Goal: Check status: Check status

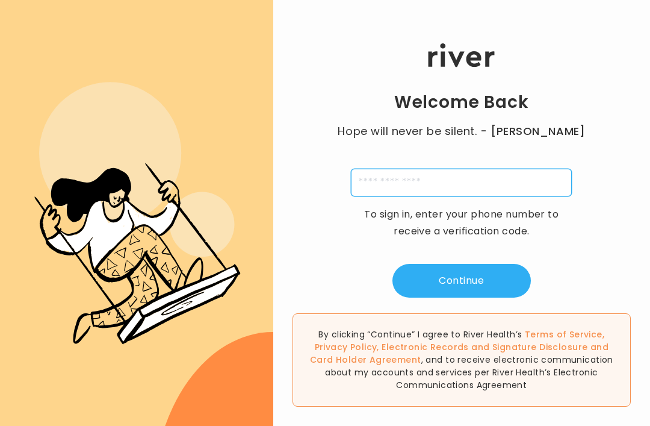
click at [506, 185] on input "tel" at bounding box center [461, 183] width 221 height 28
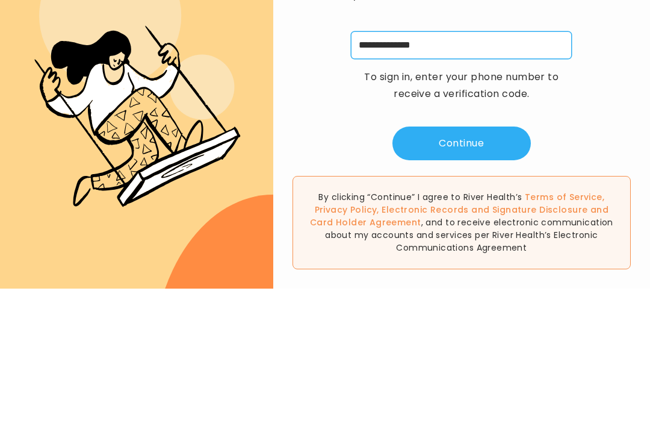
type input "**********"
click at [491, 264] on button "Continue" at bounding box center [462, 281] width 138 height 34
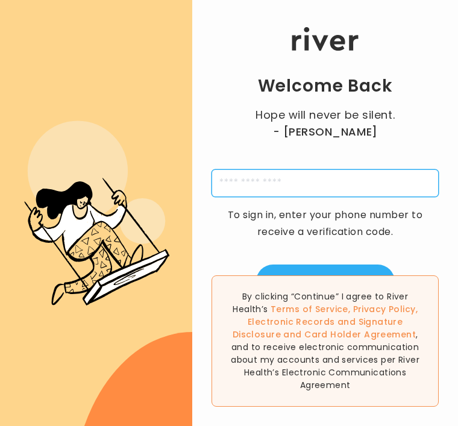
click at [281, 197] on input "tel" at bounding box center [324, 183] width 227 height 28
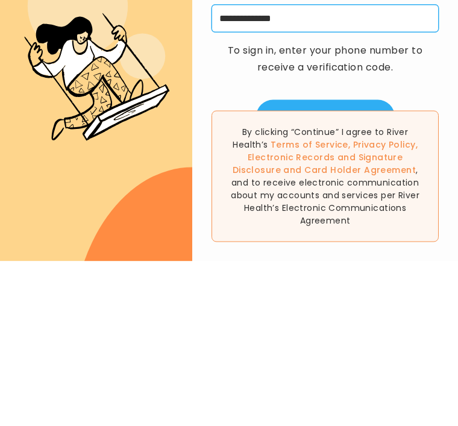
type input "**********"
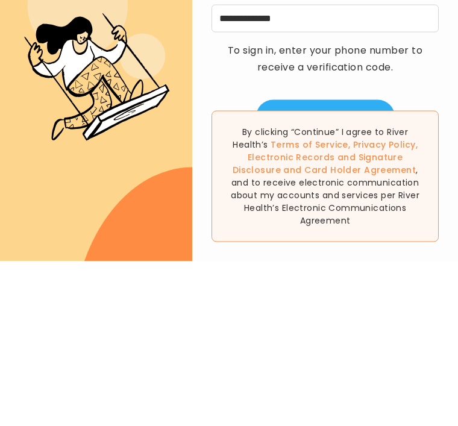
click at [357, 264] on button "Continue" at bounding box center [325, 281] width 138 height 34
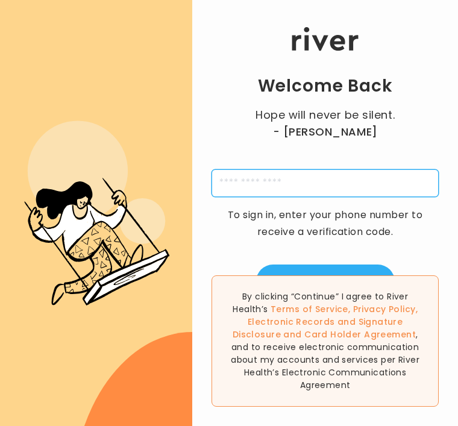
click at [331, 169] on input "tel" at bounding box center [324, 183] width 227 height 28
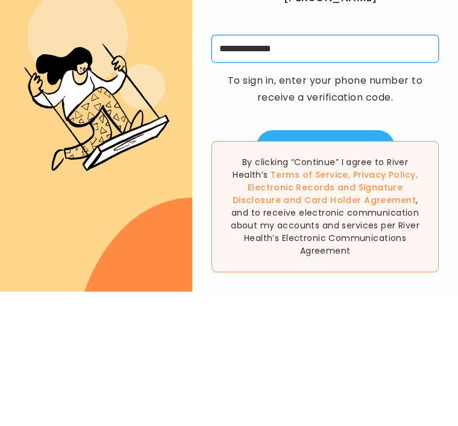
type input "**********"
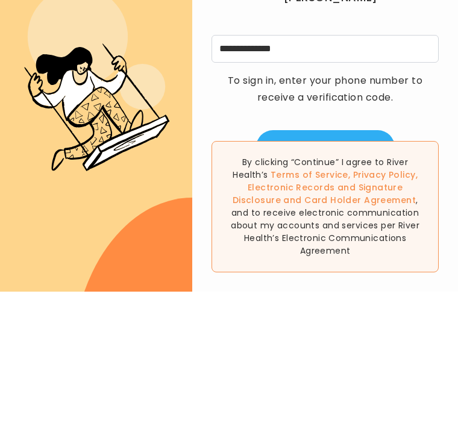
click at [358, 264] on button "Continue" at bounding box center [325, 281] width 138 height 34
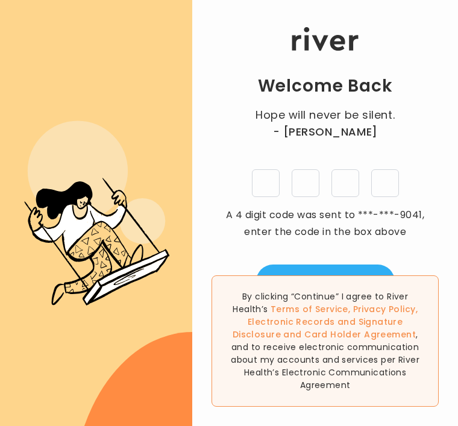
click at [273, 169] on input "tel" at bounding box center [266, 183] width 28 height 28
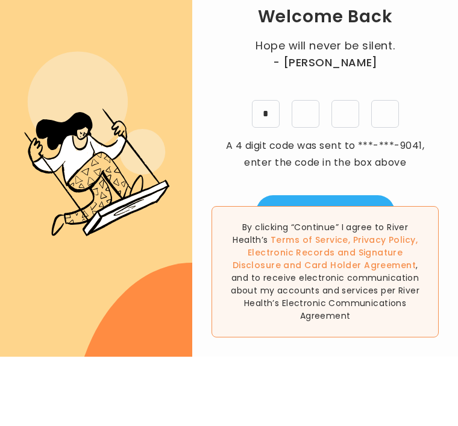
type input "*"
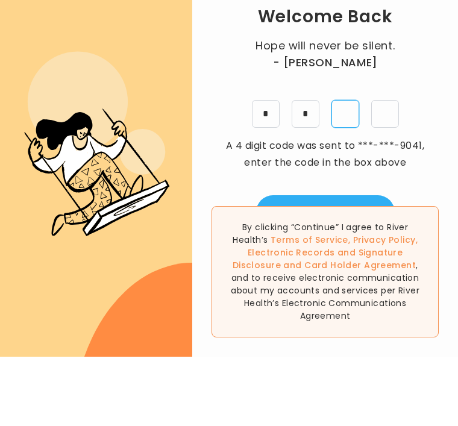
type input "*"
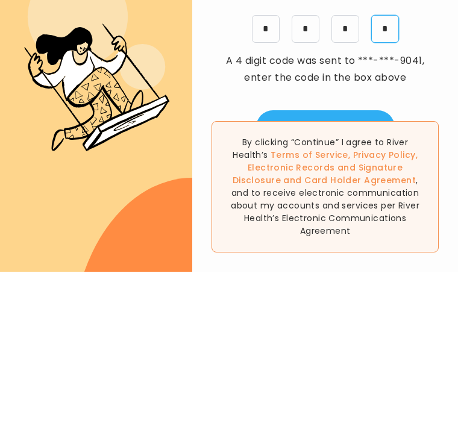
type input "*"
click at [362, 264] on button "Verify" at bounding box center [325, 281] width 138 height 34
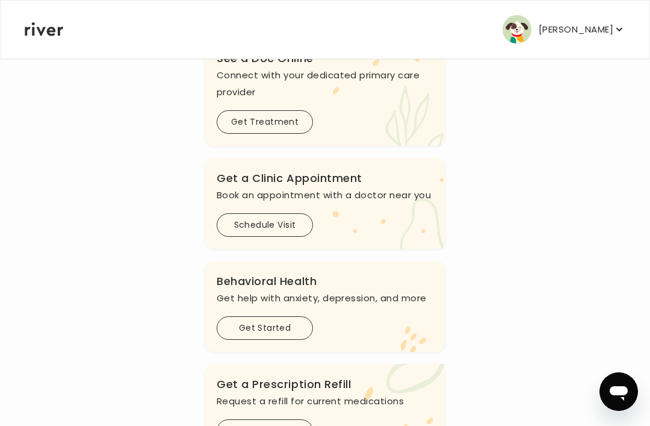
scroll to position [148, 0]
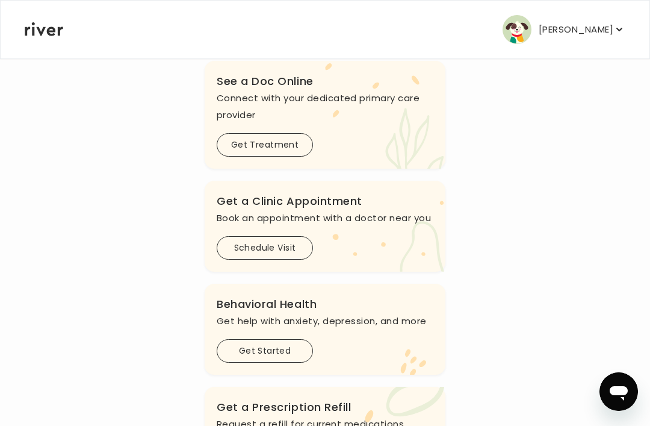
click at [457, 29] on icon "button" at bounding box center [620, 29] width 12 height 12
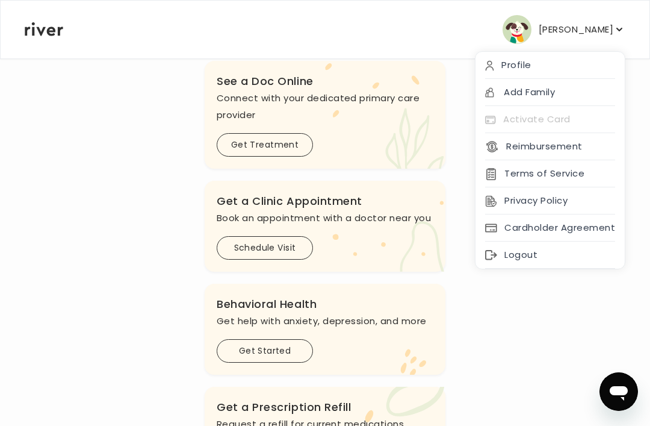
click at [457, 322] on div "Hi Rebecca See a doctor, and get prescriptions, or review your benefits Plan De…" at bounding box center [325, 262] width 602 height 636
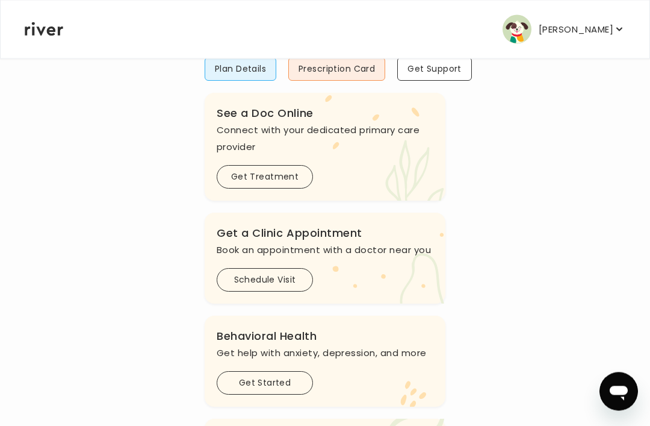
scroll to position [0, 0]
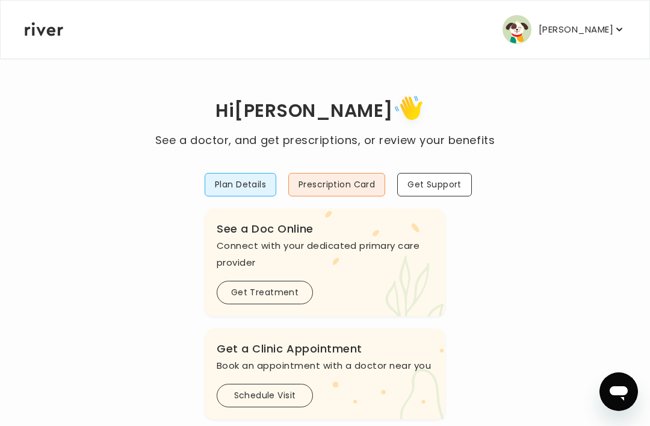
click at [238, 190] on button "Plan Details" at bounding box center [241, 184] width 72 height 23
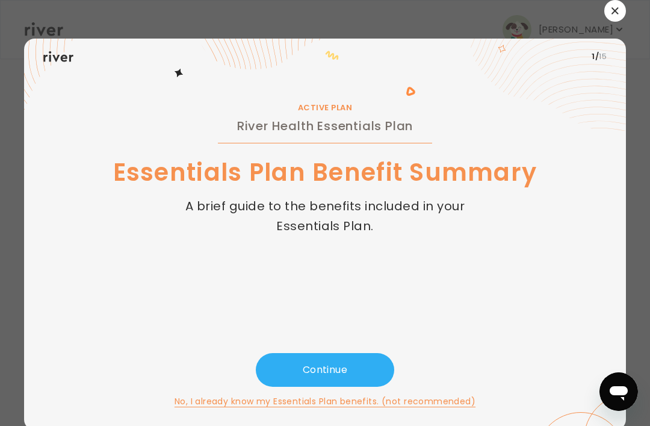
click at [457, 14] on icon "button" at bounding box center [615, 10] width 7 height 7
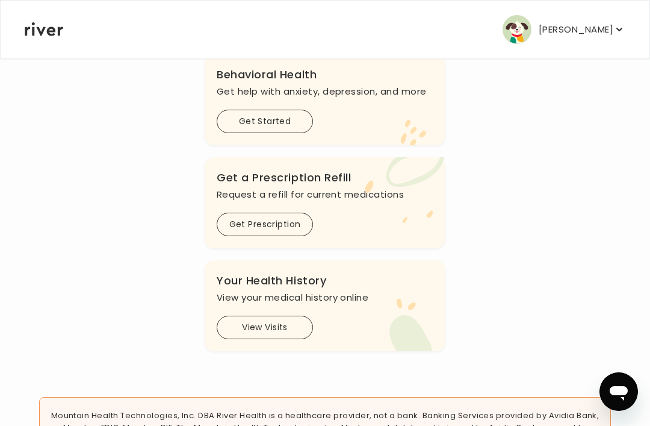
scroll to position [424, 0]
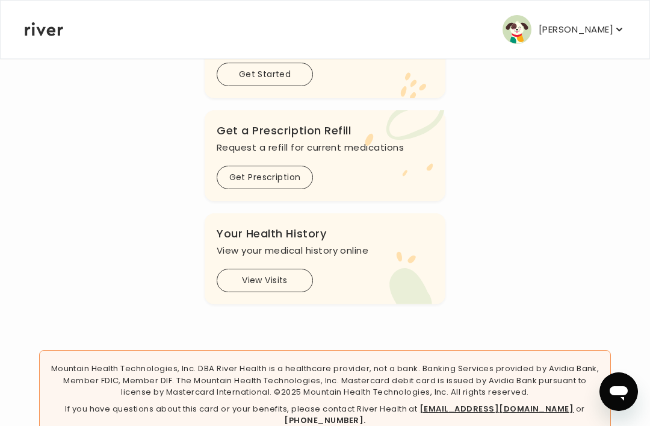
click at [306, 183] on button "Get Prescription" at bounding box center [265, 177] width 96 height 23
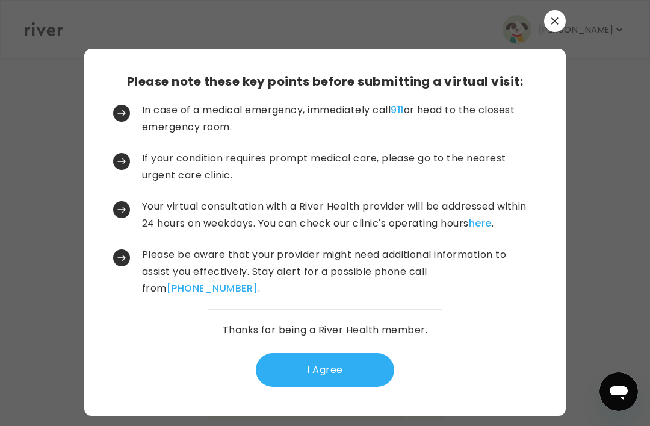
click at [352, 387] on button "I Agree" at bounding box center [325, 370] width 138 height 34
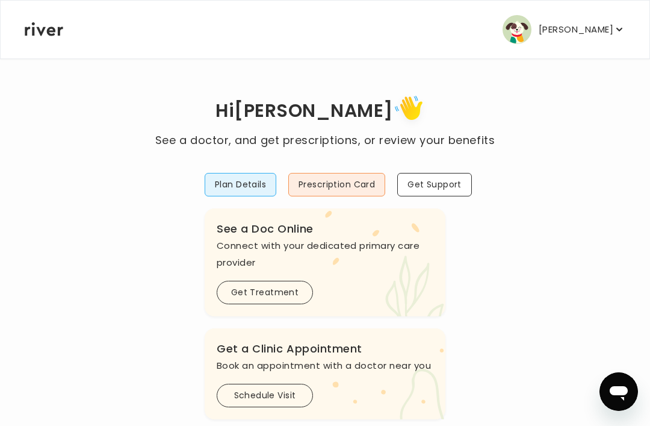
click at [457, 191] on button "Get Support" at bounding box center [434, 184] width 75 height 23
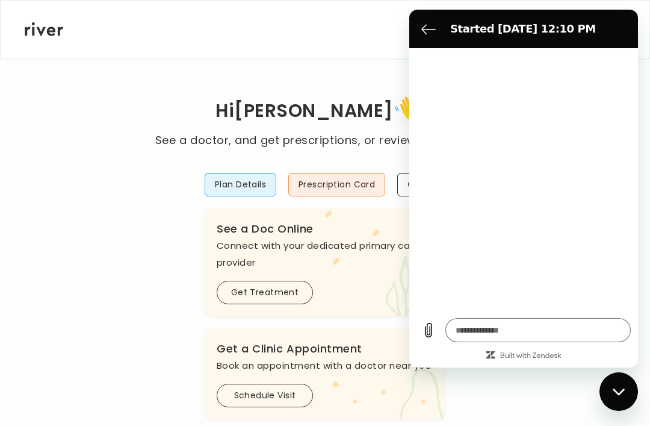
type textarea "*"
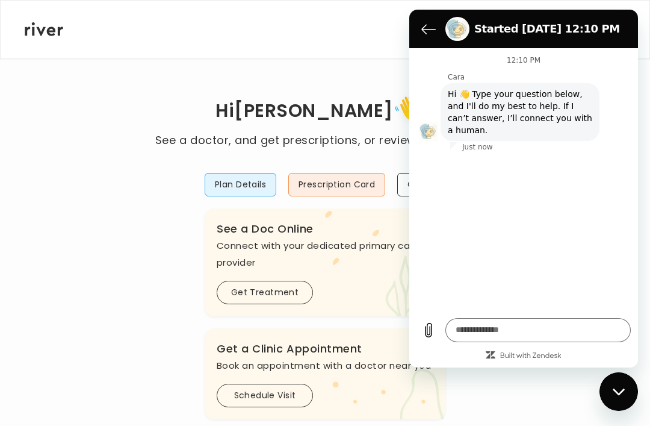
click at [145, 290] on div "Hi Rebecca See a doctor, and get prescriptions, or review your benefits Plan De…" at bounding box center [325, 410] width 602 height 636
click at [631, 388] on div "Close messaging window" at bounding box center [619, 391] width 36 height 36
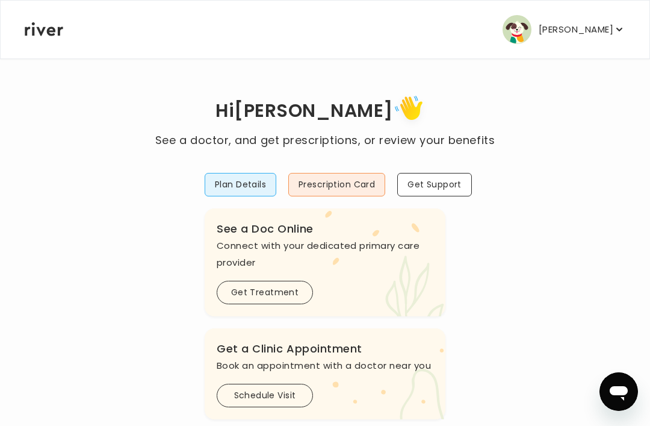
click at [233, 187] on button "Plan Details" at bounding box center [241, 184] width 72 height 23
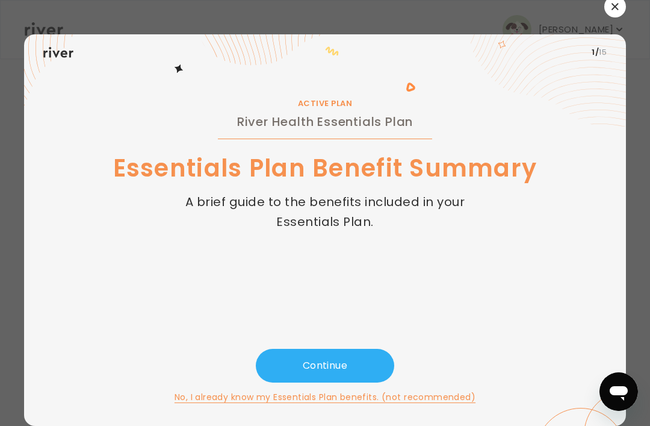
scroll to position [39, 0]
click at [364, 349] on button "Continue" at bounding box center [325, 366] width 138 height 34
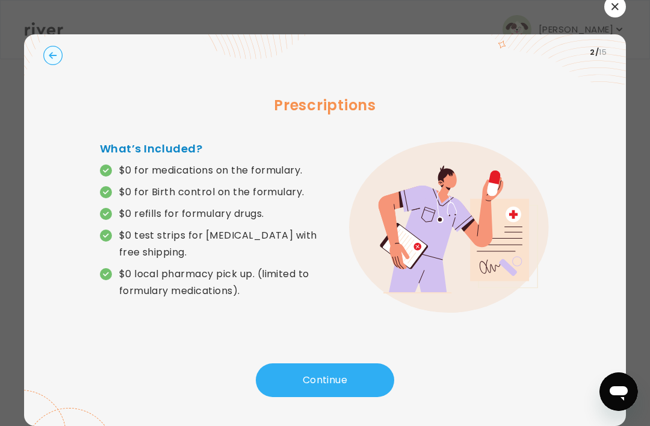
click at [353, 363] on button "Continue" at bounding box center [325, 380] width 138 height 34
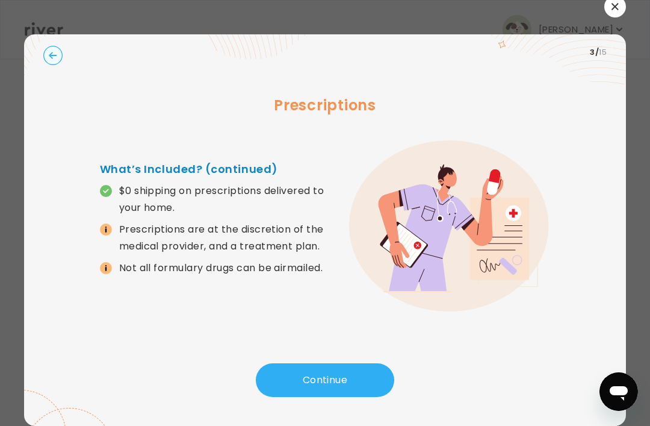
click at [345, 363] on button "Continue" at bounding box center [325, 380] width 138 height 34
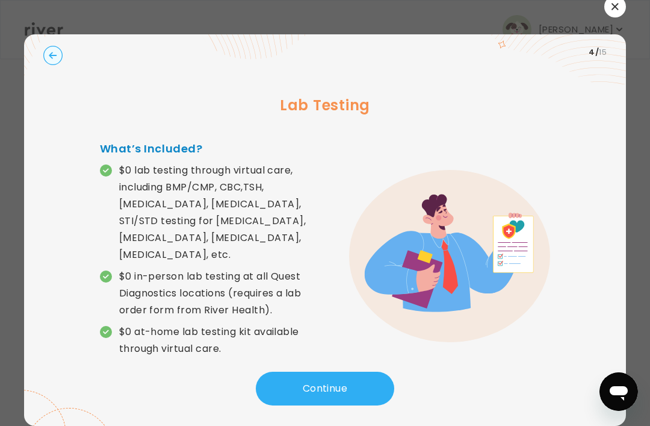
click at [344, 372] on button "Continue" at bounding box center [325, 389] width 138 height 34
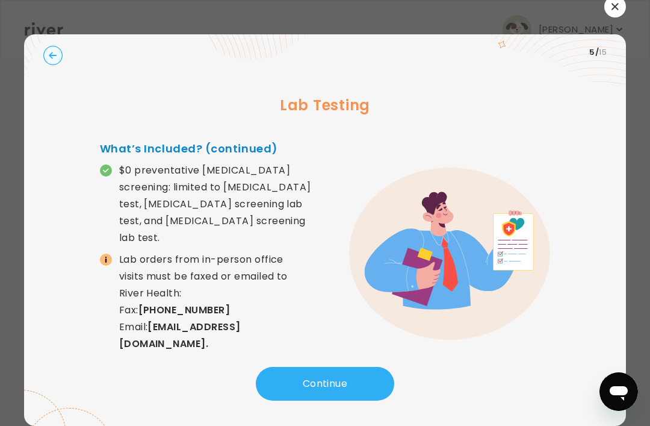
click at [349, 367] on button "Continue" at bounding box center [325, 384] width 138 height 34
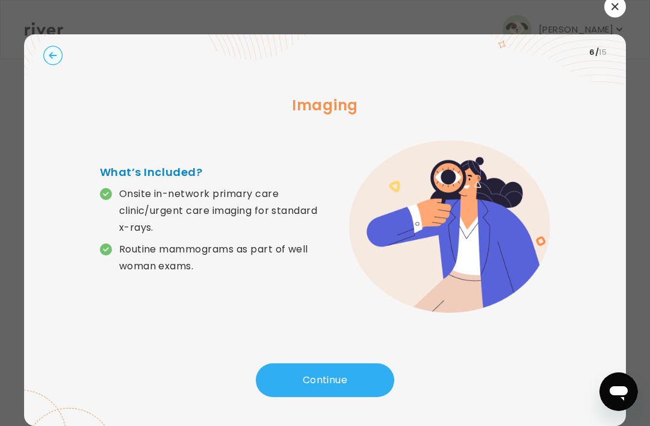
click at [373, 363] on button "Continue" at bounding box center [325, 380] width 138 height 34
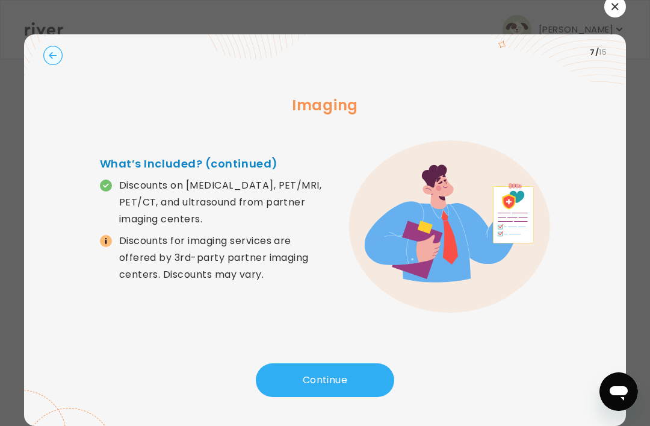
click at [375, 363] on button "Continue" at bounding box center [325, 380] width 138 height 34
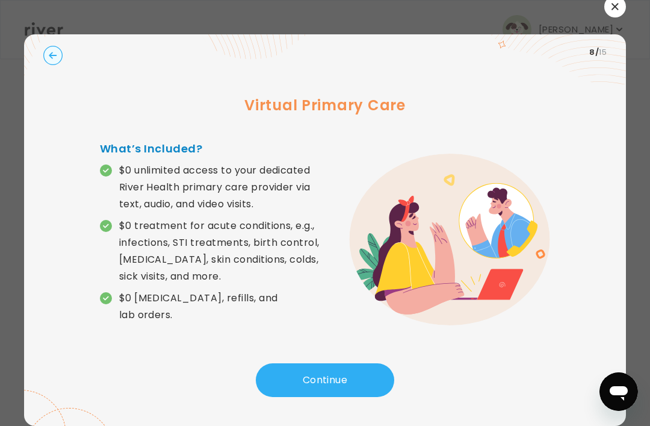
click at [383, 363] on button "Continue" at bounding box center [325, 380] width 138 height 34
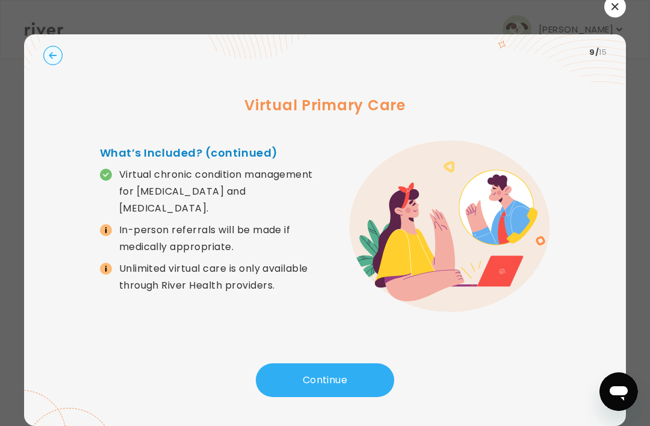
click at [369, 370] on button "Continue" at bounding box center [325, 380] width 138 height 34
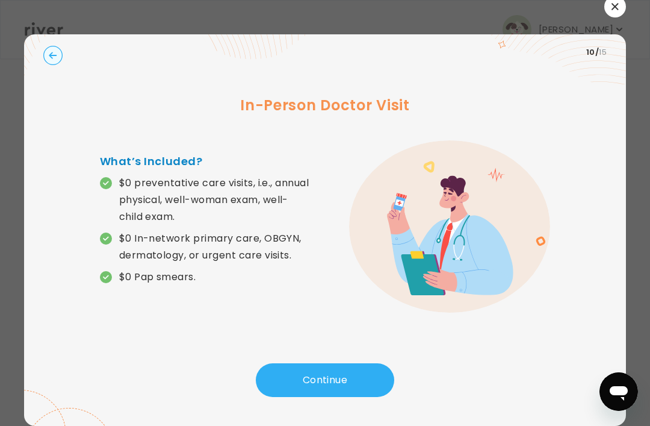
click at [368, 363] on button "Continue" at bounding box center [325, 380] width 138 height 34
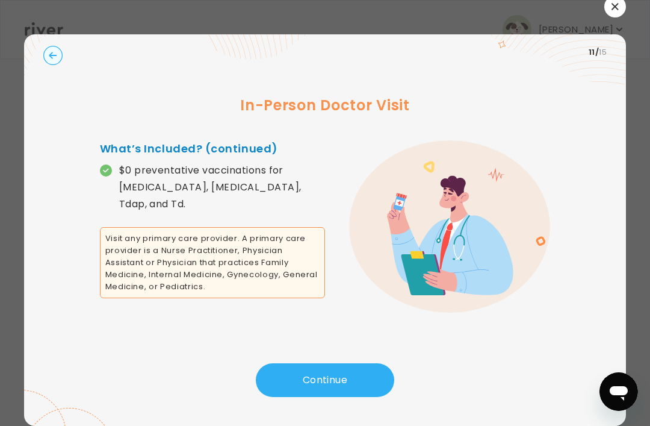
click at [600, 31] on icon at bounding box center [541, 38] width 172 height 92
click at [51, 46] on circle "button" at bounding box center [53, 55] width 19 height 19
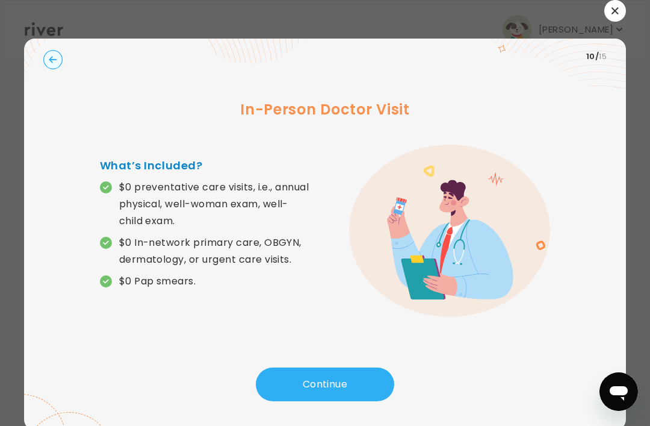
scroll to position [0, 0]
click at [618, 14] on icon "button" at bounding box center [615, 10] width 7 height 7
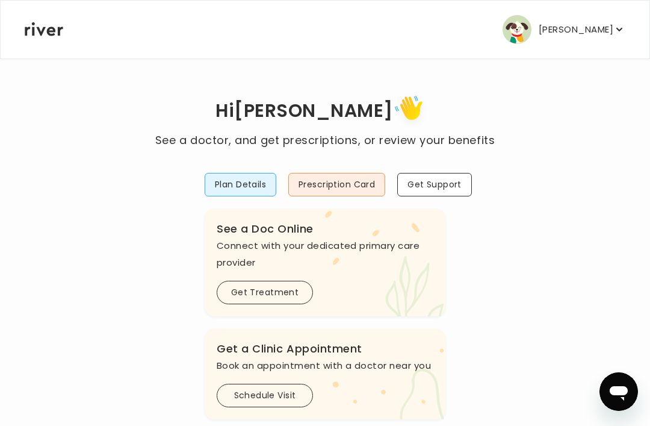
click at [606, 35] on p "[PERSON_NAME]" at bounding box center [576, 29] width 75 height 17
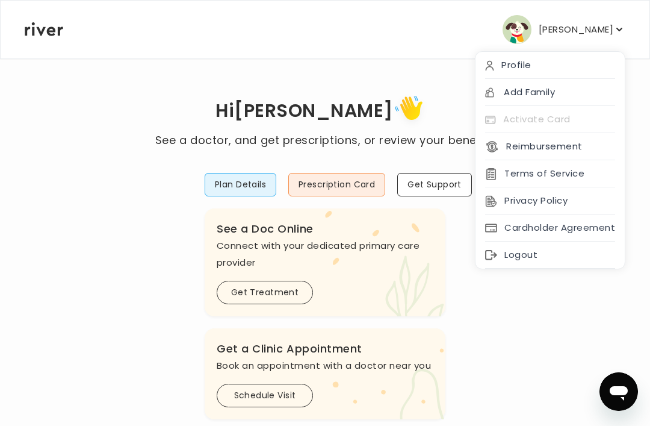
click at [555, 58] on div "Profile" at bounding box center [550, 65] width 149 height 27
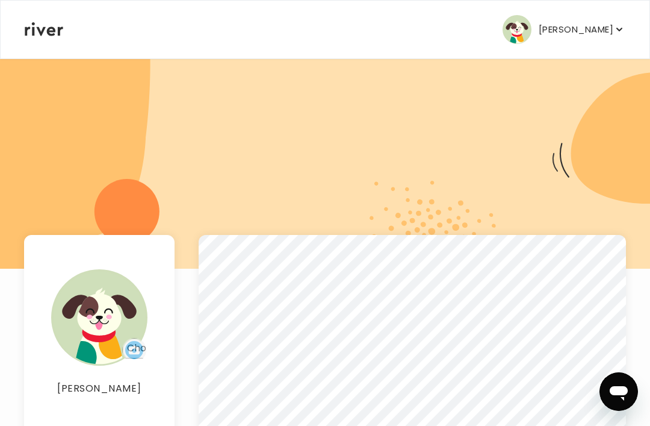
click at [609, 31] on p "[PERSON_NAME]" at bounding box center [576, 29] width 75 height 17
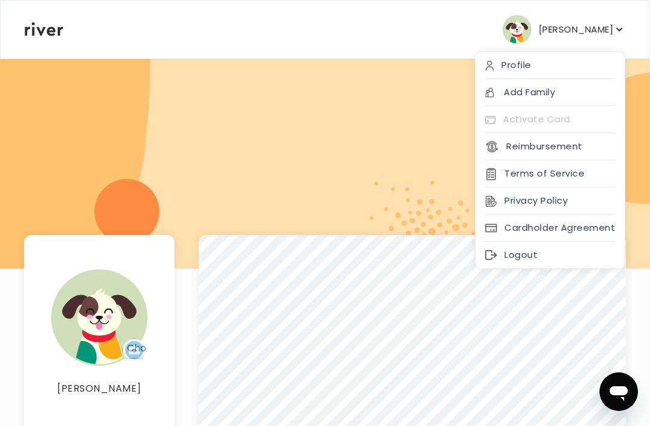
click at [57, 24] on icon at bounding box center [44, 29] width 39 height 14
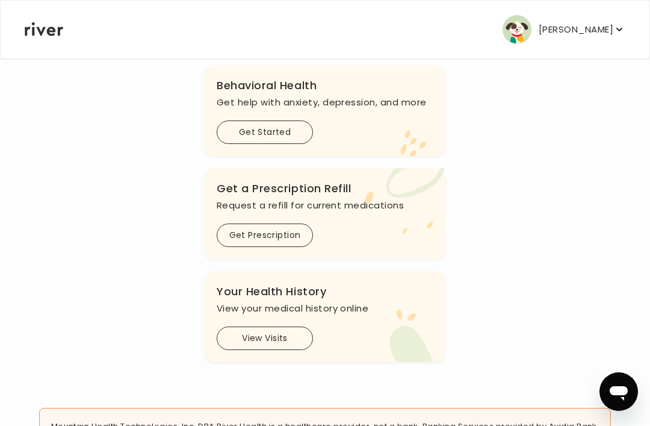
scroll to position [424, 0]
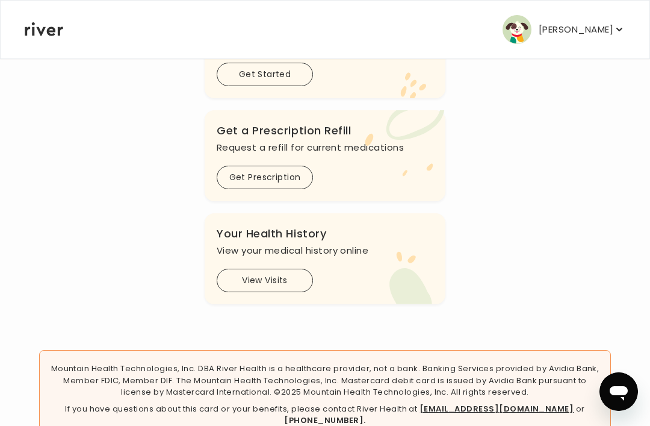
click at [293, 281] on button "View Visits" at bounding box center [265, 280] width 96 height 23
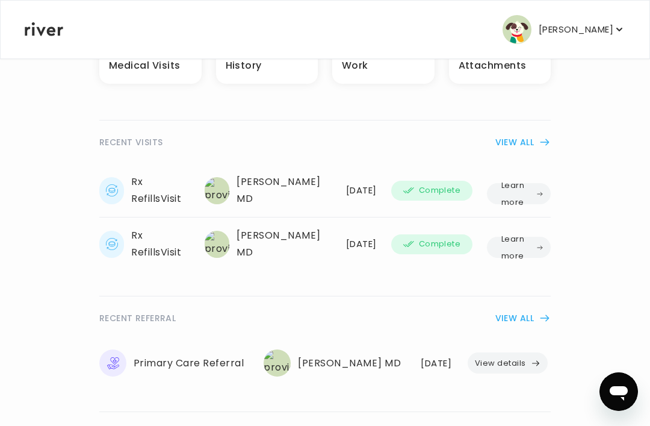
scroll to position [216, 0]
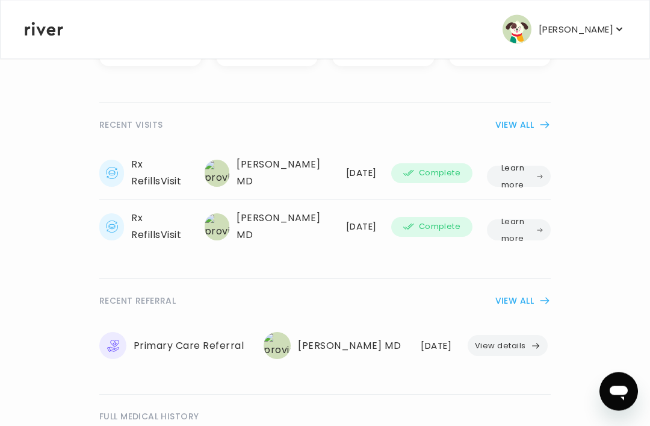
click at [532, 176] on button "Learn more" at bounding box center [519, 176] width 64 height 21
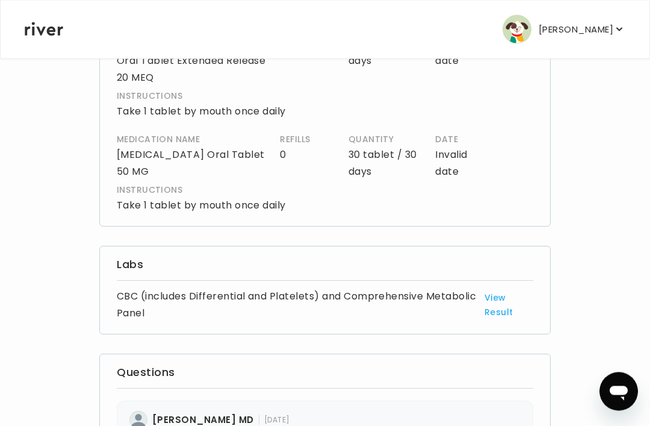
scroll to position [659, 0]
click at [501, 303] on link "View Result" at bounding box center [509, 304] width 49 height 29
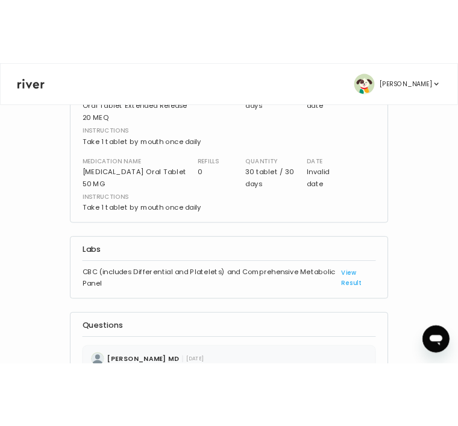
scroll to position [714, 0]
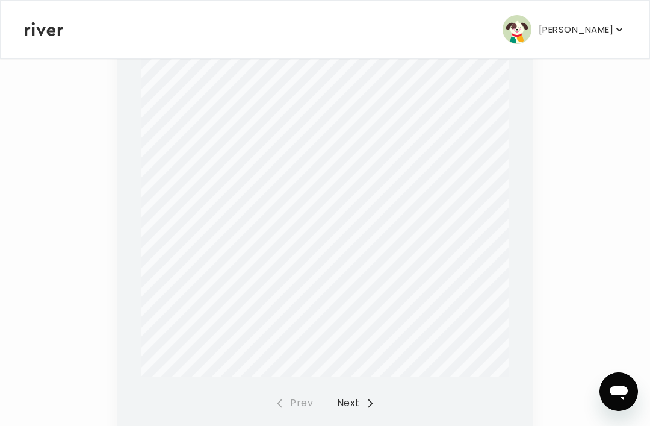
scroll to position [280, 0]
click at [369, 400] on icon "button" at bounding box center [370, 402] width 9 height 9
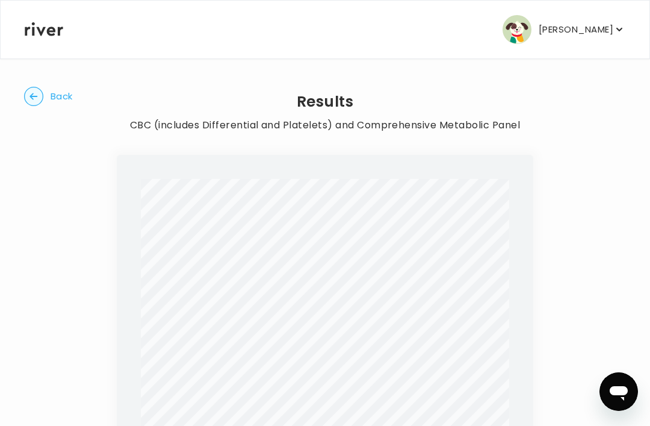
click at [51, 101] on span "Back" at bounding box center [62, 96] width 22 height 17
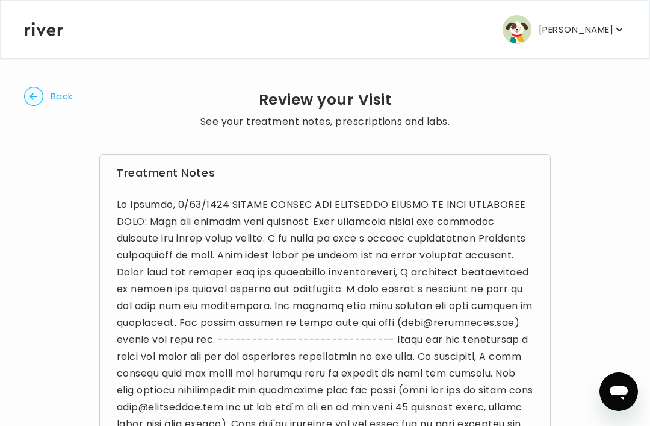
click at [619, 384] on icon "Open messaging window" at bounding box center [619, 392] width 22 height 22
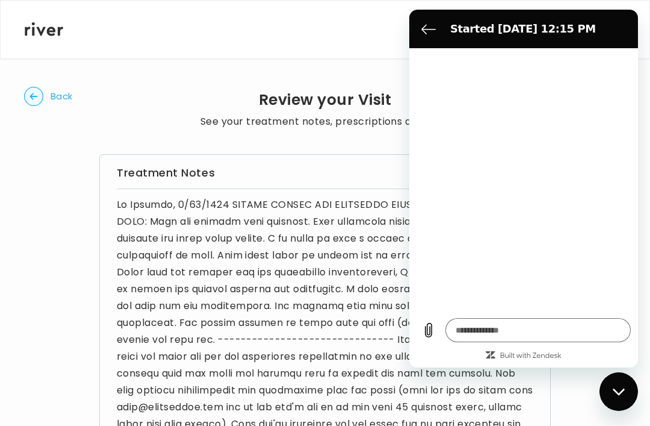
type textarea "*"
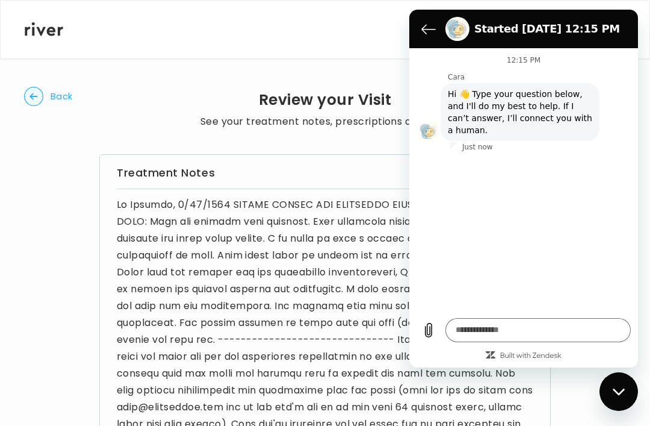
click at [614, 403] on div "Close messaging window" at bounding box center [619, 391] width 36 height 36
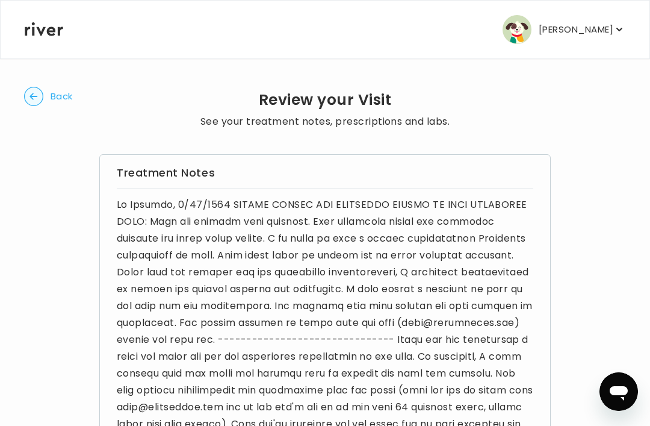
click at [244, 184] on div "Treatment Notes" at bounding box center [325, 386] width 452 height 464
click at [41, 104] on icon "button" at bounding box center [33, 96] width 19 height 19
click at [57, 105] on button "Back" at bounding box center [48, 96] width 49 height 19
click at [42, 102] on circle "button" at bounding box center [34, 96] width 19 height 19
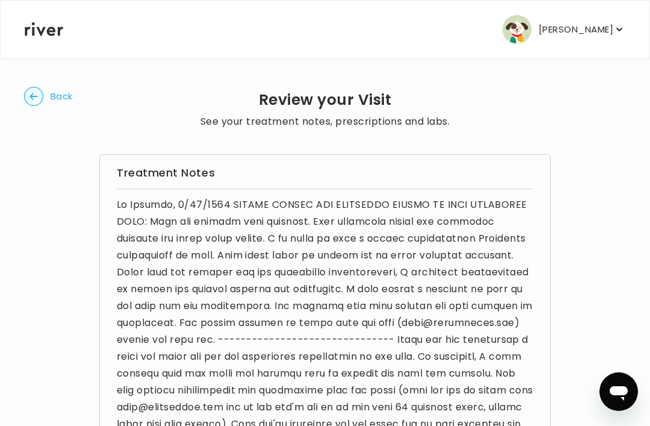
click at [34, 105] on circle "button" at bounding box center [34, 96] width 19 height 19
click at [30, 92] on circle "button" at bounding box center [34, 96] width 19 height 19
click at [38, 94] on circle "button" at bounding box center [34, 96] width 19 height 19
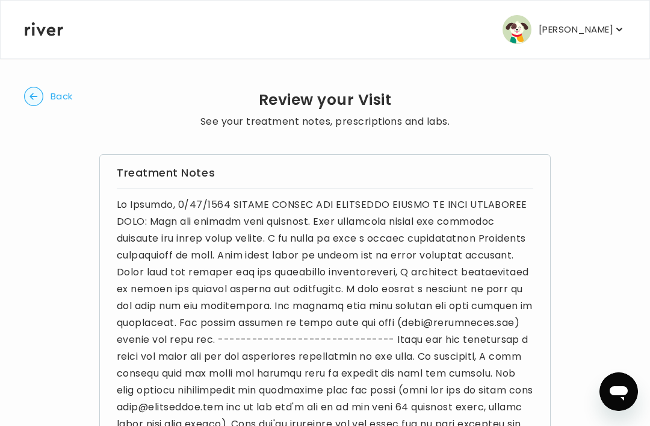
click at [38, 94] on circle "button" at bounding box center [34, 96] width 19 height 19
click at [42, 97] on circle "button" at bounding box center [34, 96] width 19 height 19
click at [66, 101] on span "Back" at bounding box center [62, 96] width 22 height 17
click at [32, 96] on circle "button" at bounding box center [34, 96] width 19 height 19
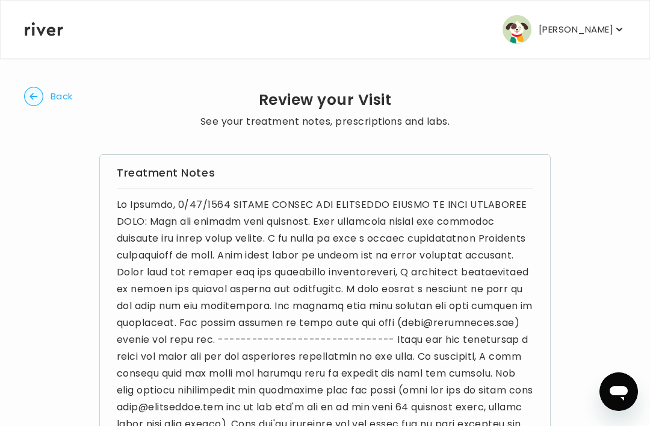
click at [35, 105] on circle "button" at bounding box center [34, 96] width 19 height 19
click at [626, 29] on icon "button" at bounding box center [620, 29] width 12 height 12
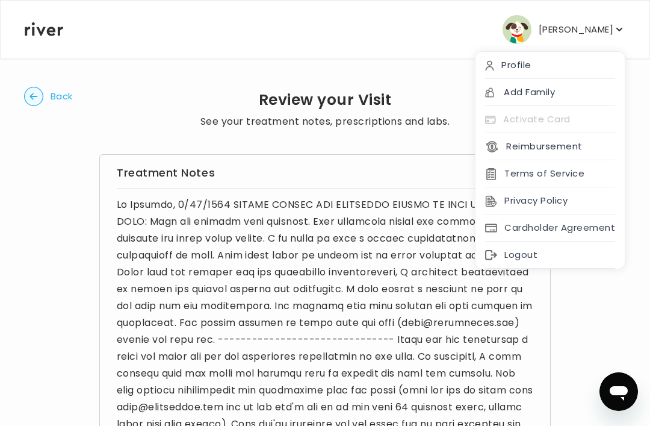
click at [586, 27] on p "[PERSON_NAME]" at bounding box center [576, 29] width 75 height 17
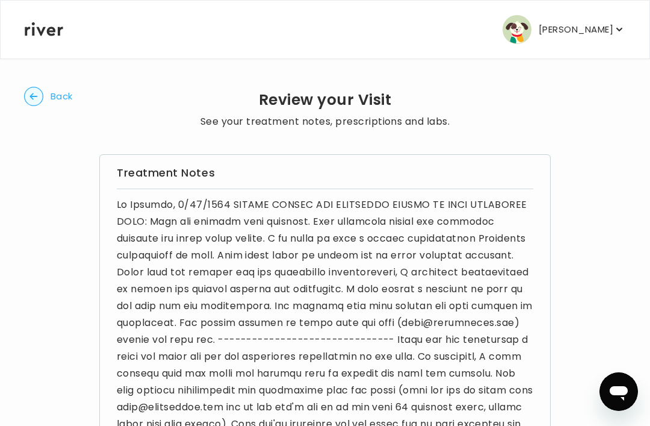
click at [52, 98] on span "Back" at bounding box center [62, 96] width 22 height 17
click at [37, 102] on circle "button" at bounding box center [34, 96] width 19 height 19
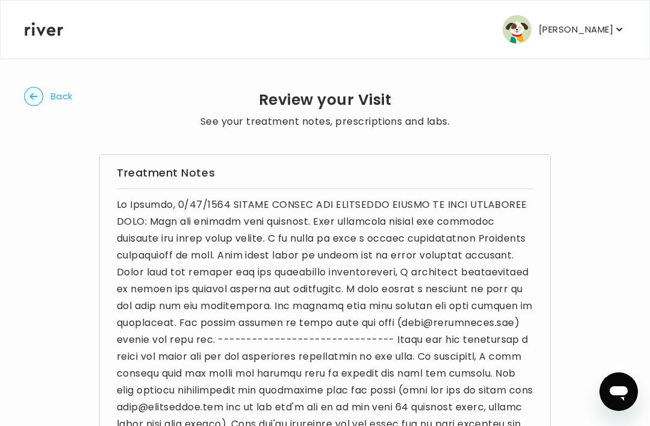
click at [38, 99] on circle "button" at bounding box center [34, 96] width 19 height 19
